Goal: Information Seeking & Learning: Learn about a topic

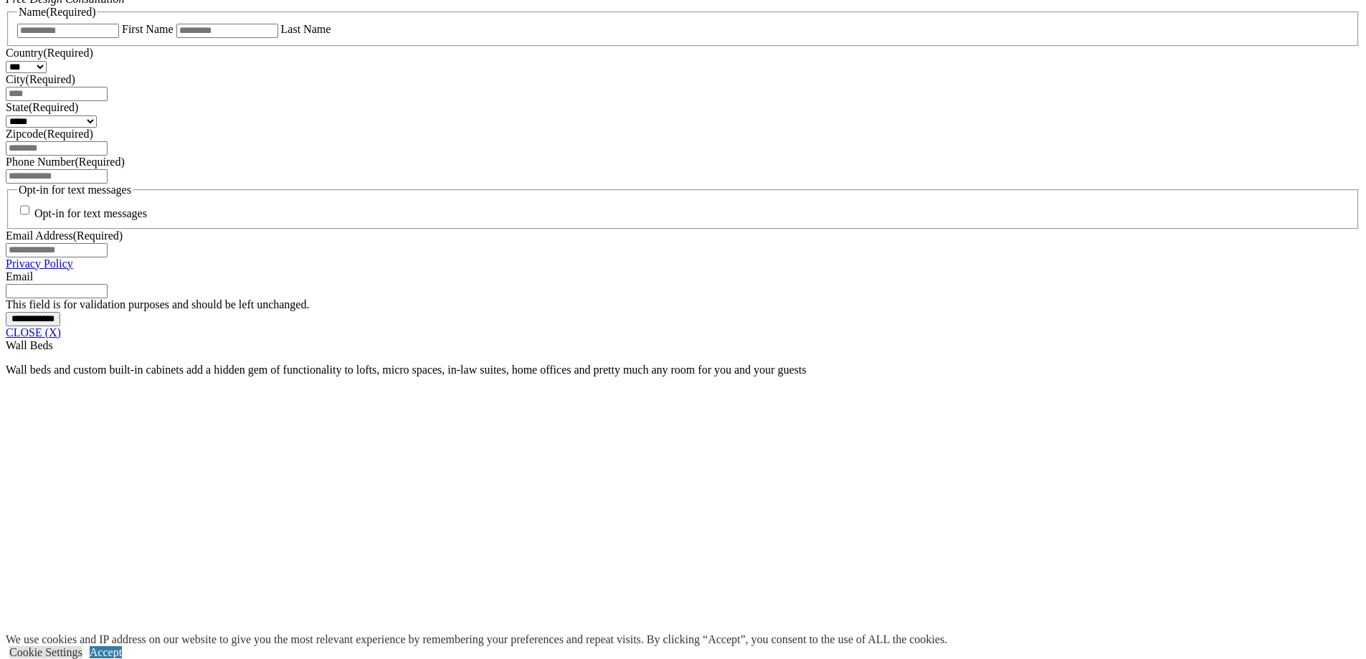
scroll to position [1004, 0]
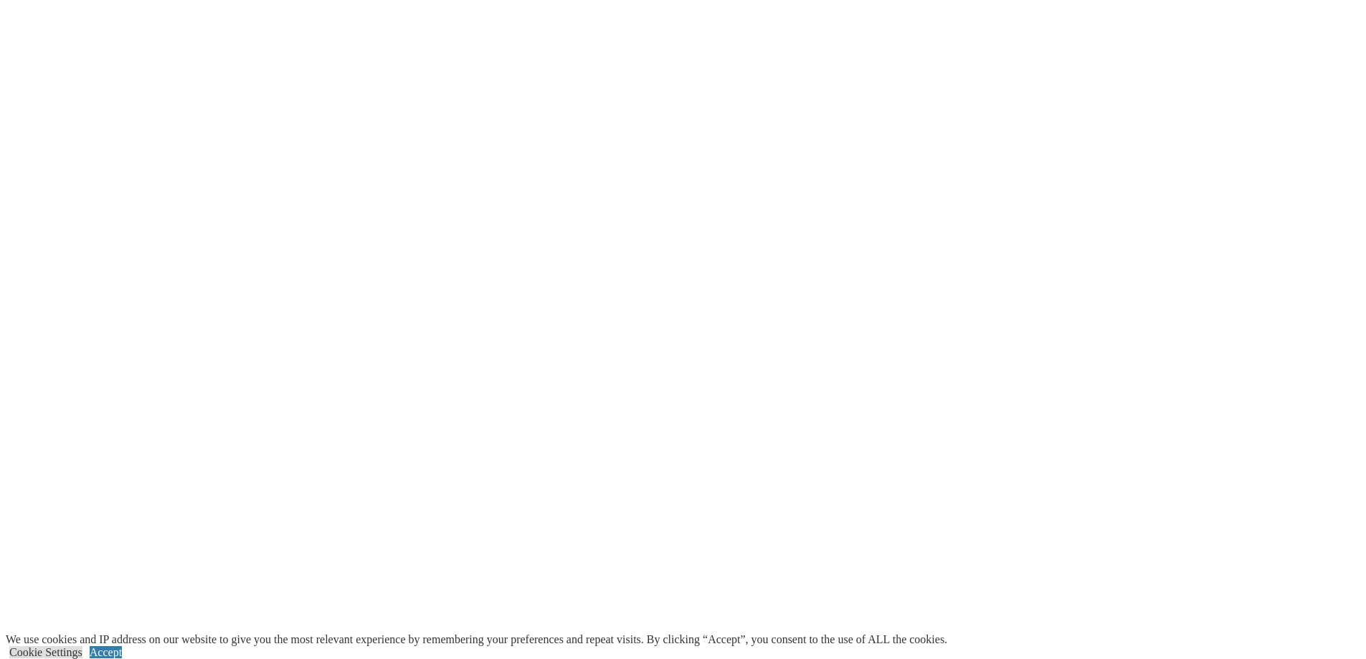
scroll to position [3965, 0]
drag, startPoint x: 863, startPoint y: 361, endPoint x: 818, endPoint y: 354, distance: 45.7
